Goal: Information Seeking & Learning: Find specific fact

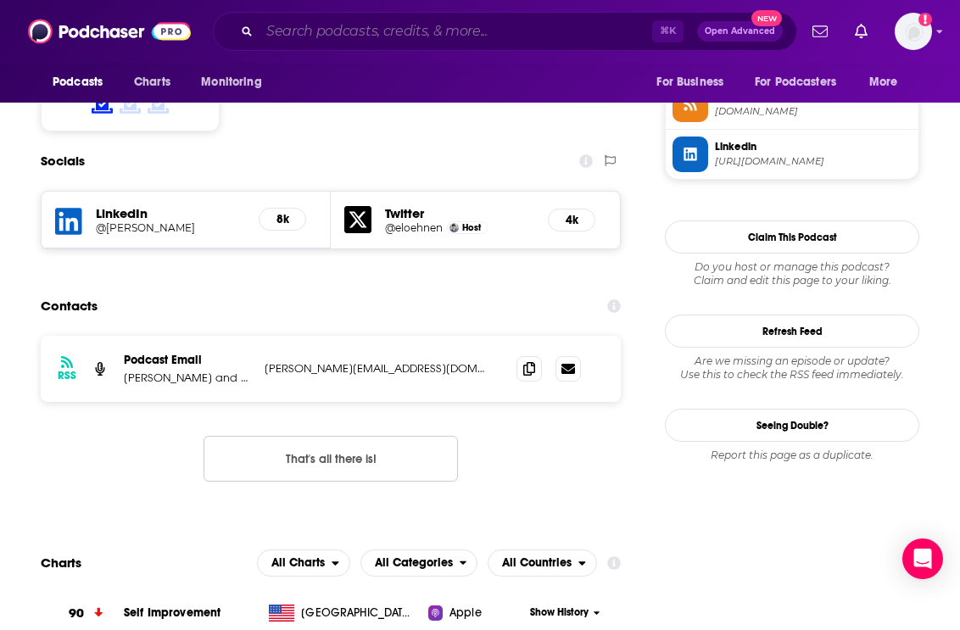
click at [294, 40] on input "Search podcasts, credits, & more..." at bounding box center [455, 31] width 393 height 27
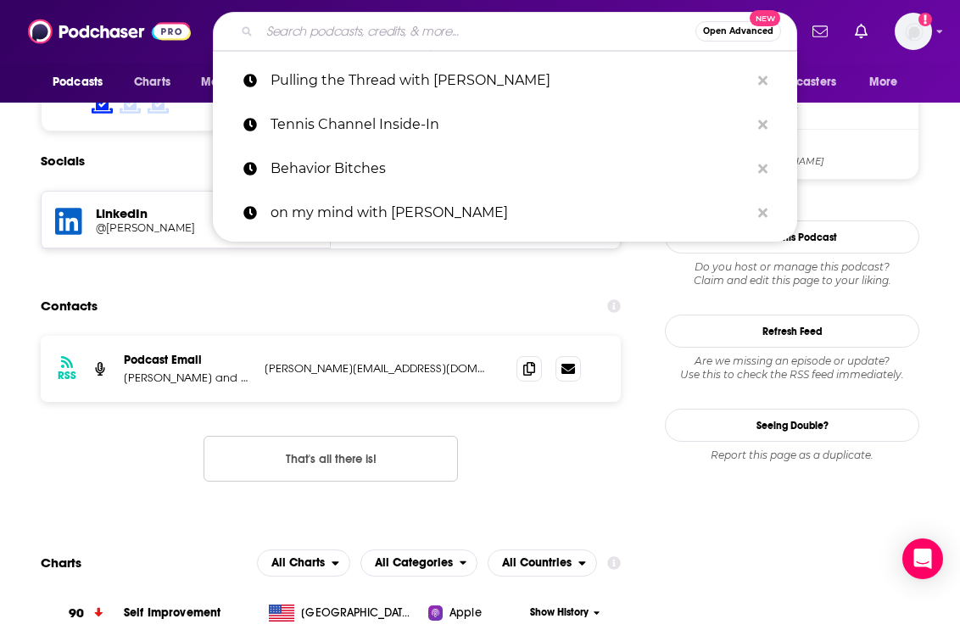
paste input "[PERSON_NAME] on Love Podcast"
type input "[PERSON_NAME] on Love Podcast"
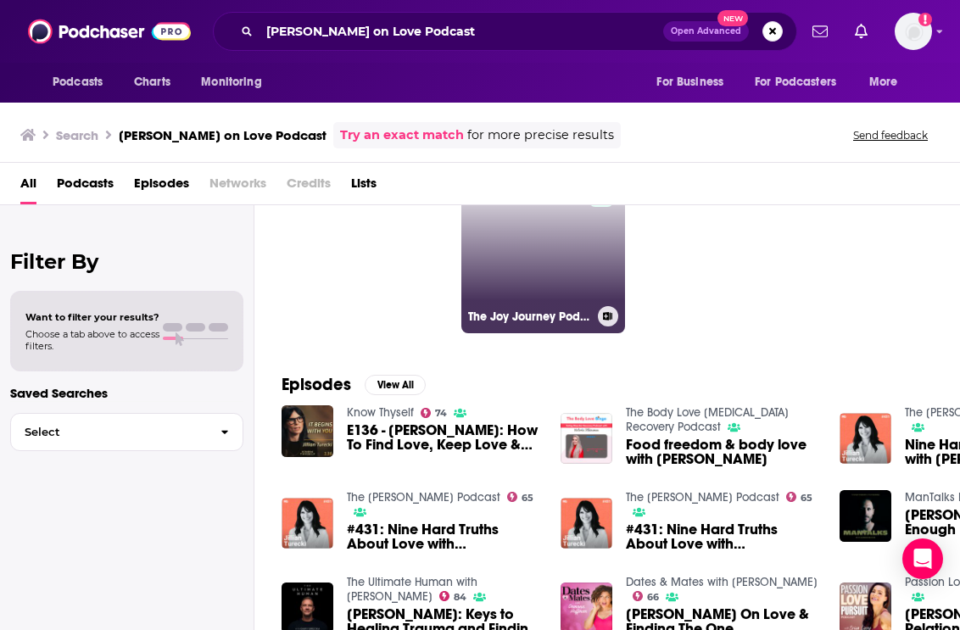
scroll to position [88, 0]
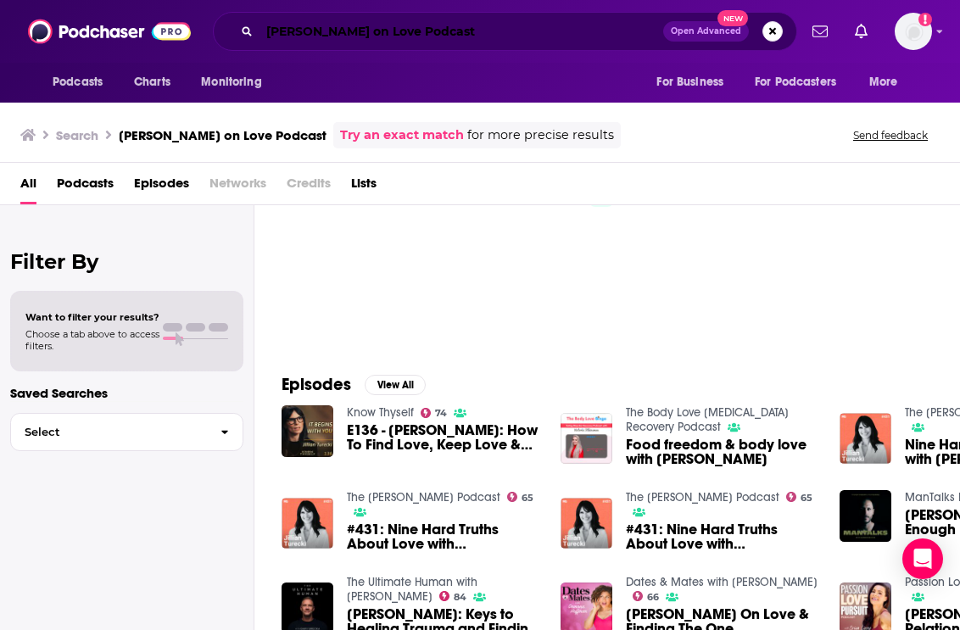
click at [388, 36] on input "[PERSON_NAME] on Love Podcast" at bounding box center [461, 31] width 404 height 27
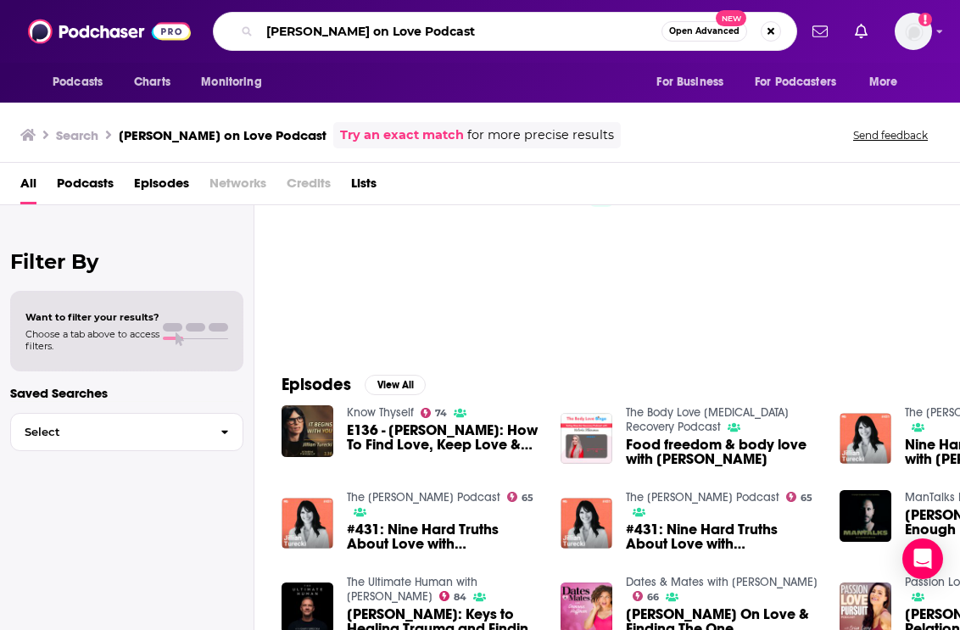
click at [388, 36] on input "[PERSON_NAME] on Love Podcast" at bounding box center [460, 31] width 402 height 27
type input "[PERSON_NAME] on Love"
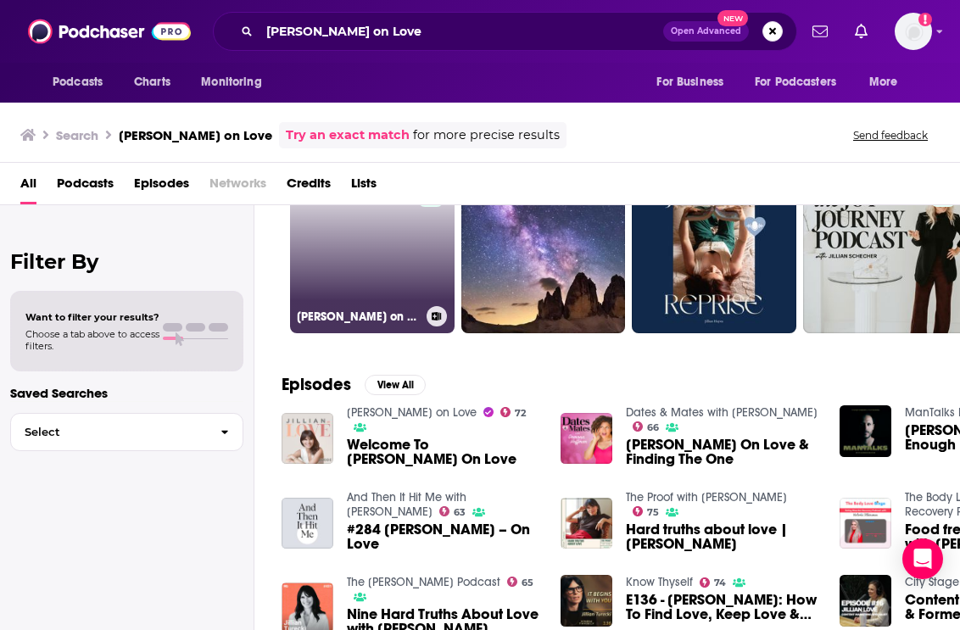
scroll to position [80, 0]
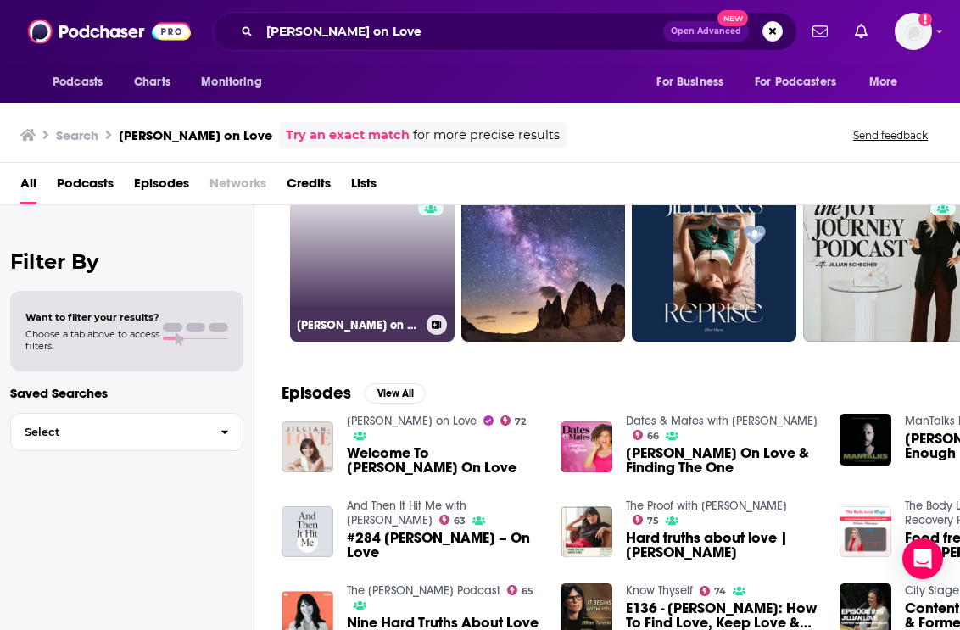
click at [401, 288] on link "72 [PERSON_NAME] on Love" at bounding box center [372, 259] width 164 height 164
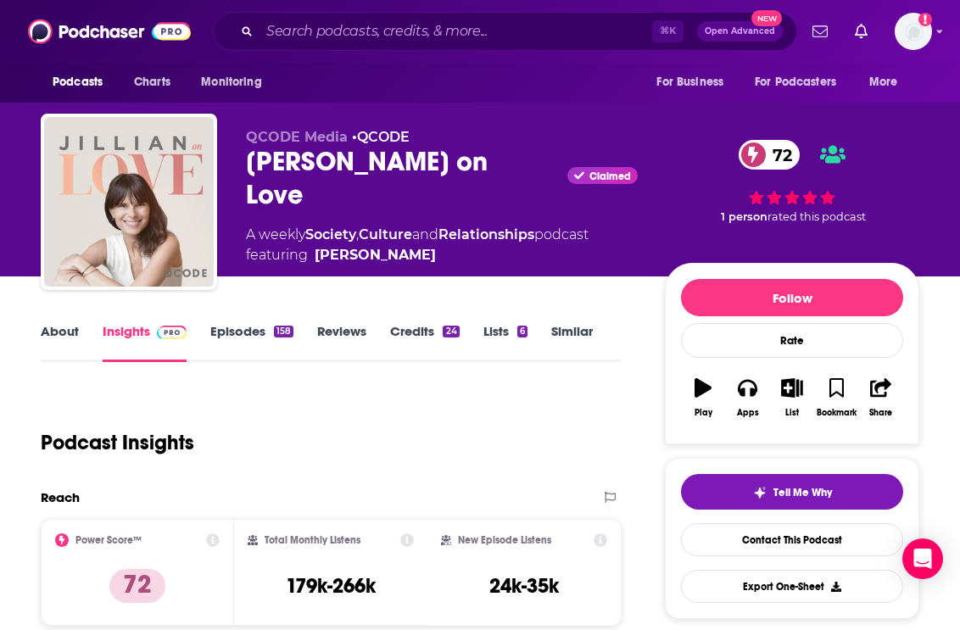
click at [524, 420] on div "Podcast Insights" at bounding box center [324, 432] width 566 height 86
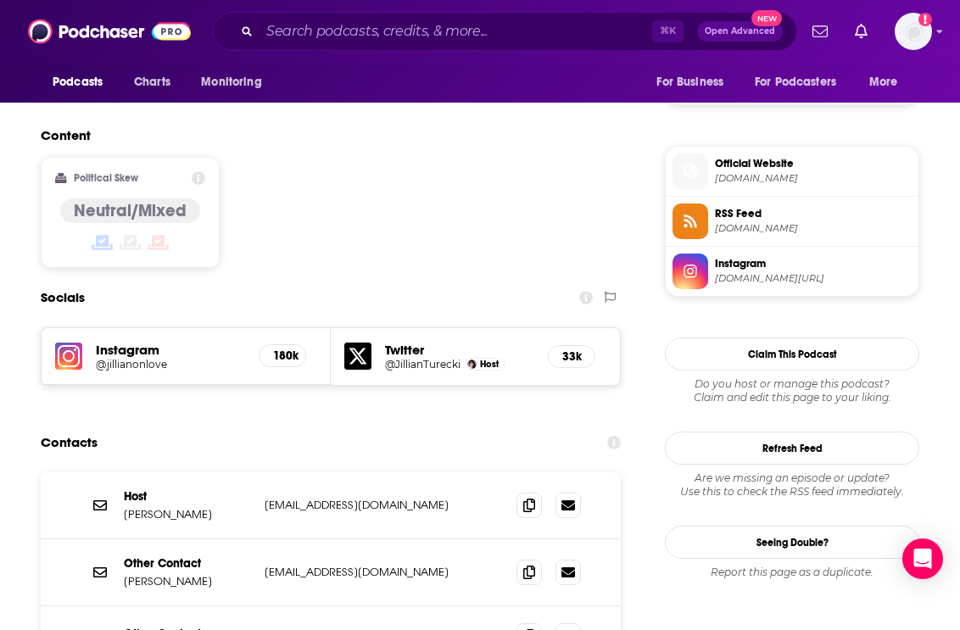
scroll to position [1279, 0]
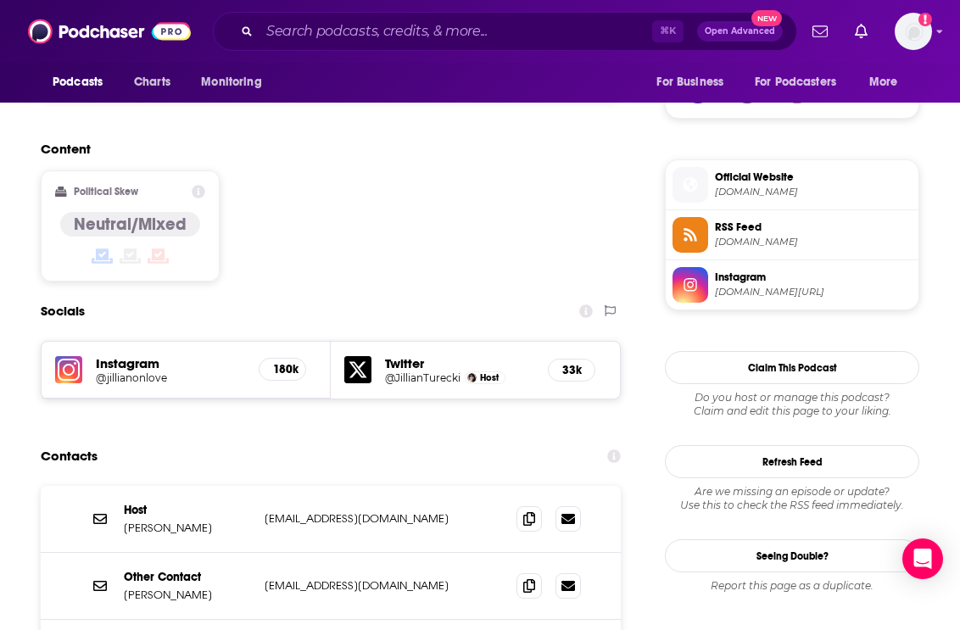
click at [153, 371] on h5 "@jillianonlove" at bounding box center [170, 377] width 149 height 13
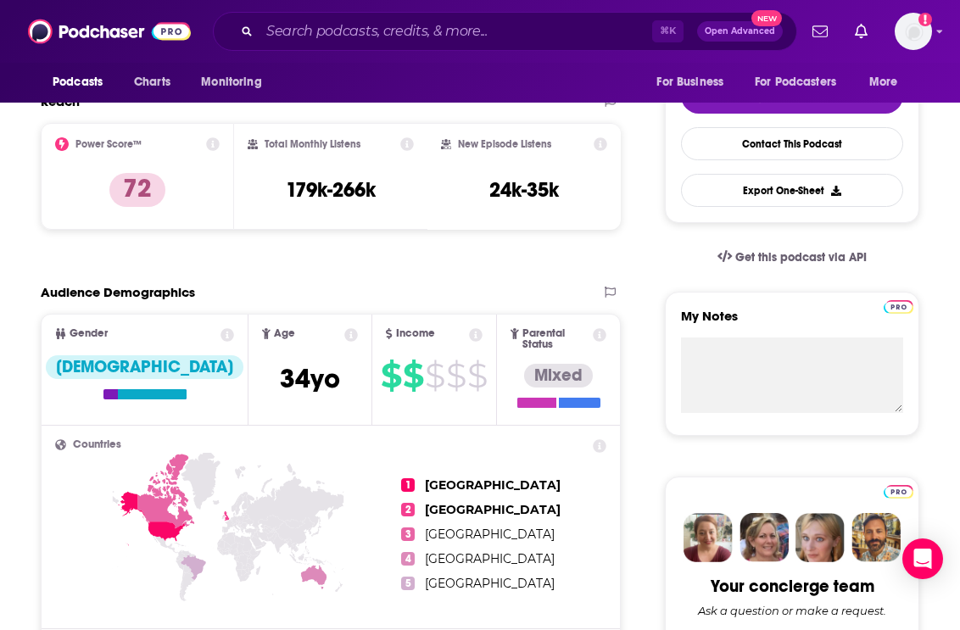
scroll to position [0, 0]
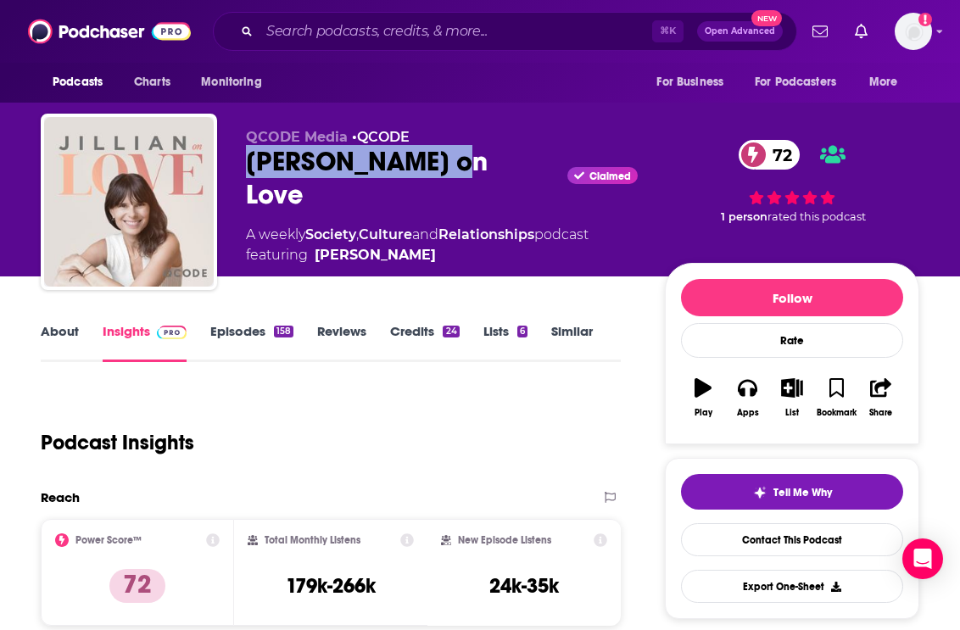
copy h2 "[PERSON_NAME] on Love"
drag, startPoint x: 277, startPoint y: 163, endPoint x: 415, endPoint y: 163, distance: 138.2
click at [415, 163] on div "QCODE Media • QCODE [PERSON_NAME] on Love Claimed 72 A weekly Society , Culture…" at bounding box center [480, 205] width 878 height 183
copy h2 "[PERSON_NAME] on Love"
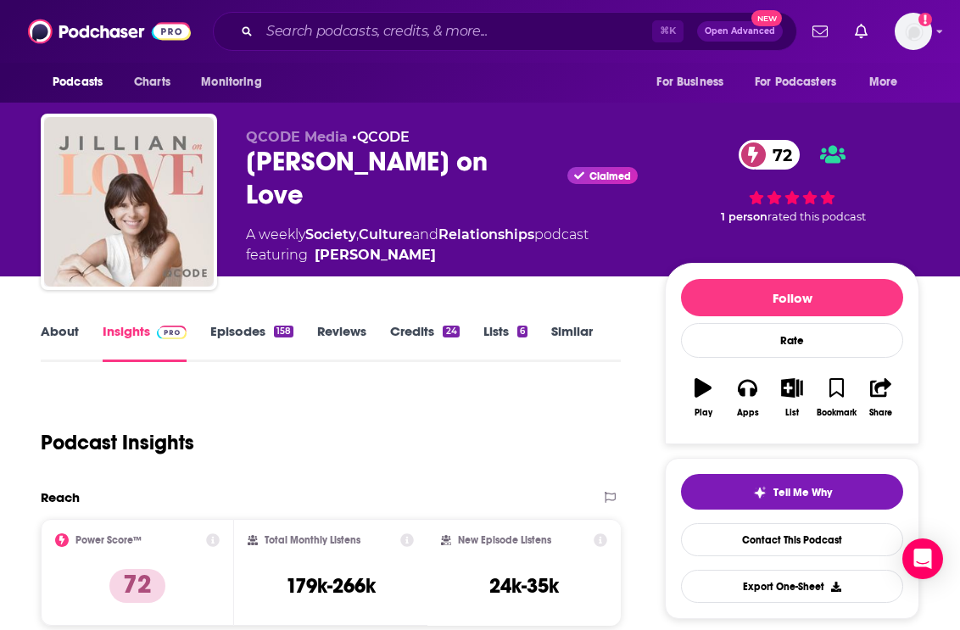
click at [311, 47] on div "⌘ K Open Advanced New" at bounding box center [505, 31] width 584 height 39
click at [312, 38] on input "Search podcasts, credits, & more..." at bounding box center [455, 31] width 393 height 27
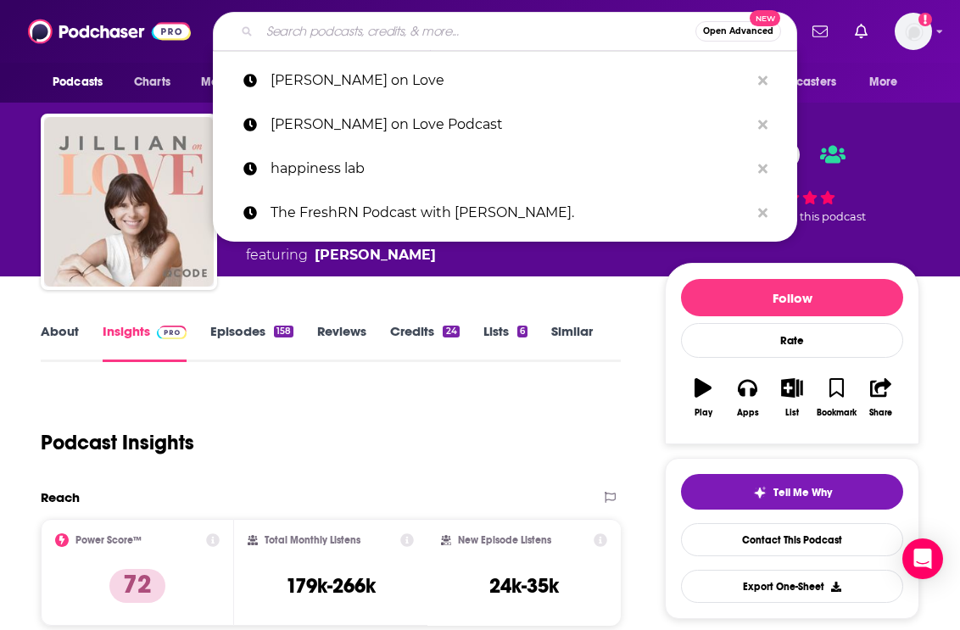
paste input "Where Should We Begin with [PERSON_NAME]"
type input "Where Should We Begin with [PERSON_NAME]"
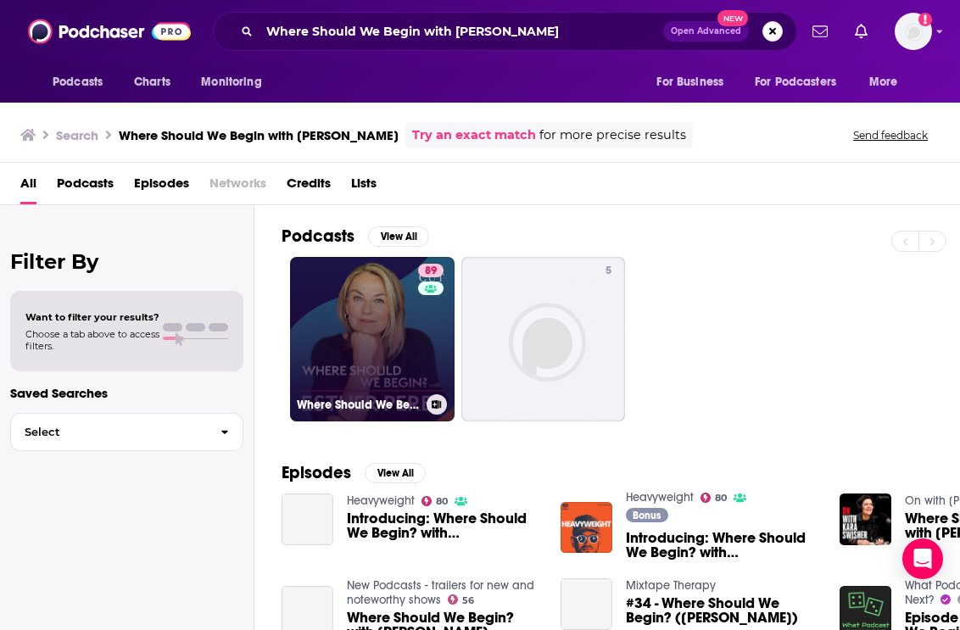
click at [347, 354] on link "89 Where Should We Begin? with [PERSON_NAME]" at bounding box center [372, 339] width 164 height 164
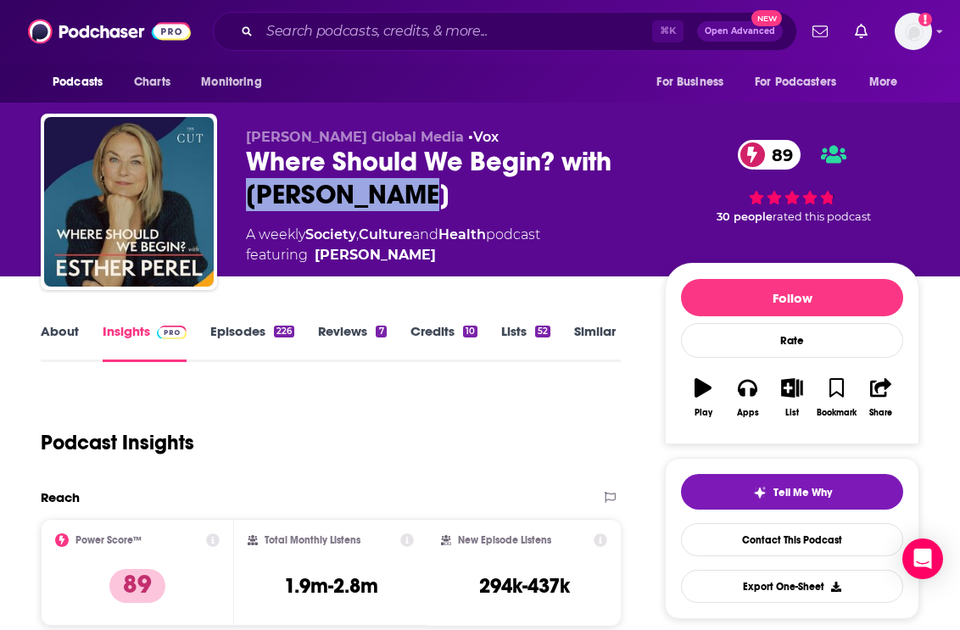
drag, startPoint x: 395, startPoint y: 189, endPoint x: 247, endPoint y: 193, distance: 148.4
click at [247, 193] on div "Where Should We Begin? with [PERSON_NAME] 89" at bounding box center [442, 178] width 392 height 66
copy h2 "[PERSON_NAME]"
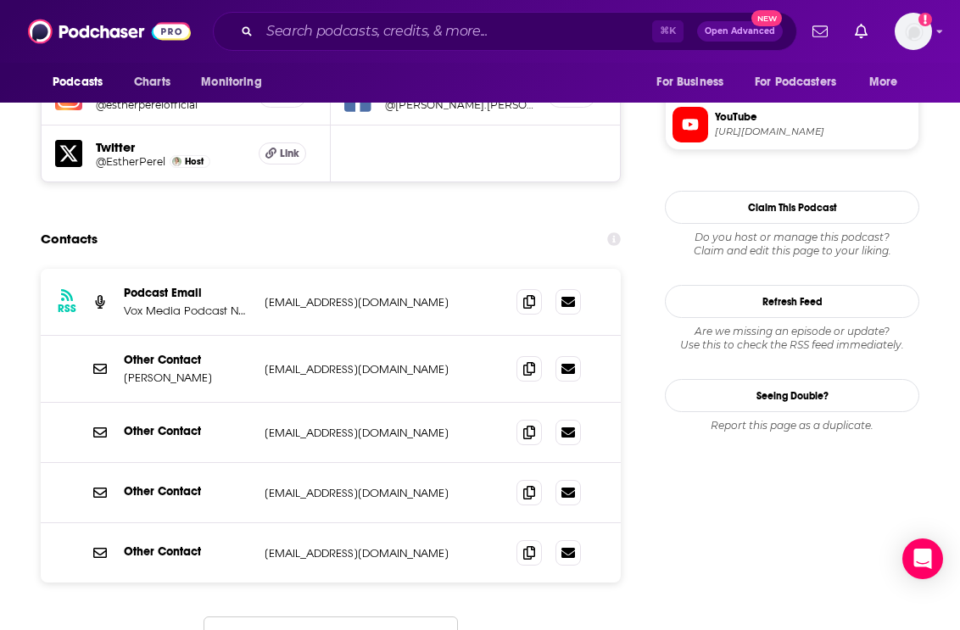
scroll to position [1591, 0]
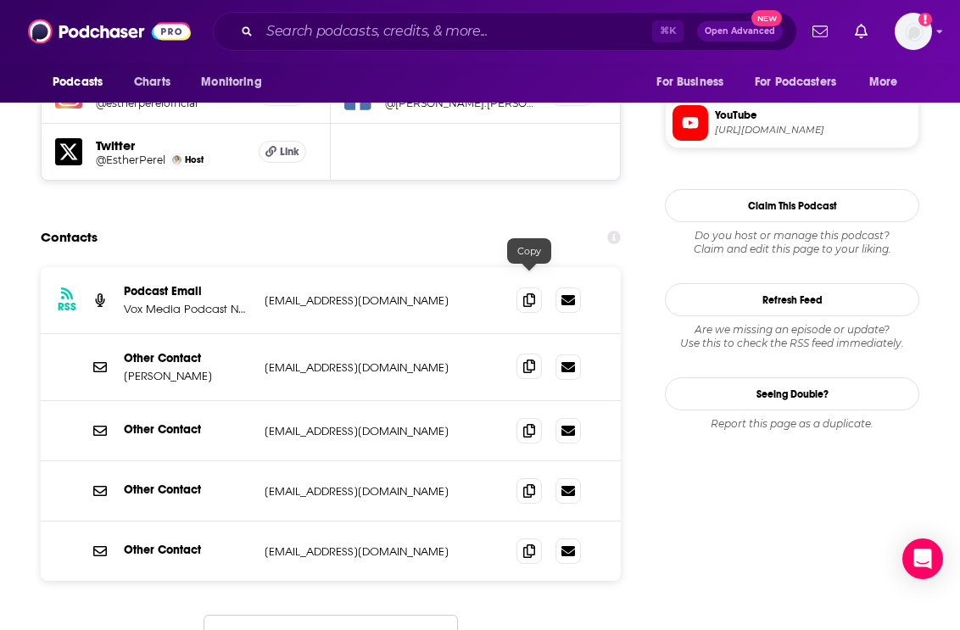
click at [538, 354] on span at bounding box center [528, 366] width 25 height 25
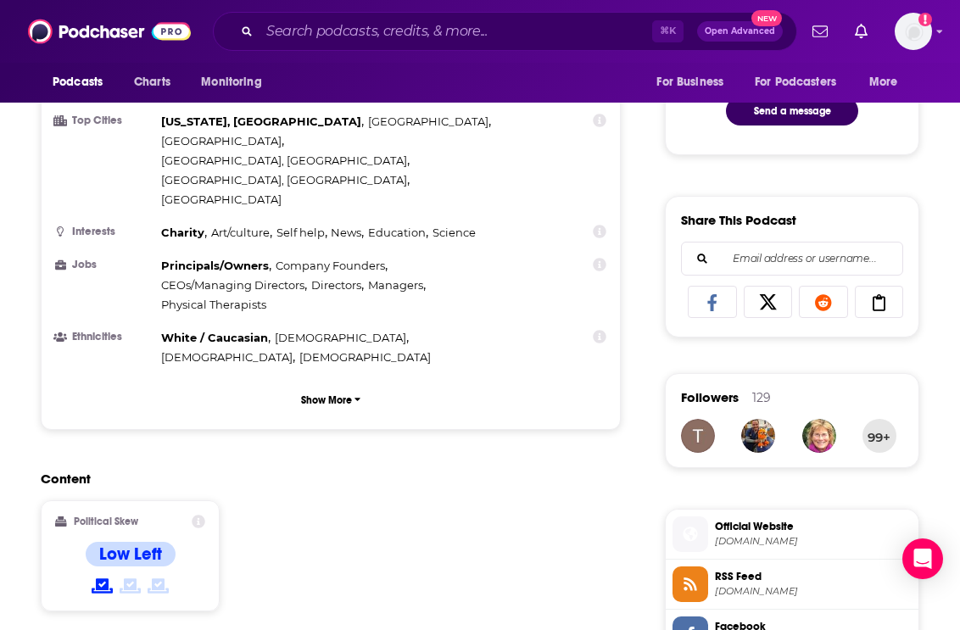
scroll to position [912, 0]
